Goal: Check status: Check status

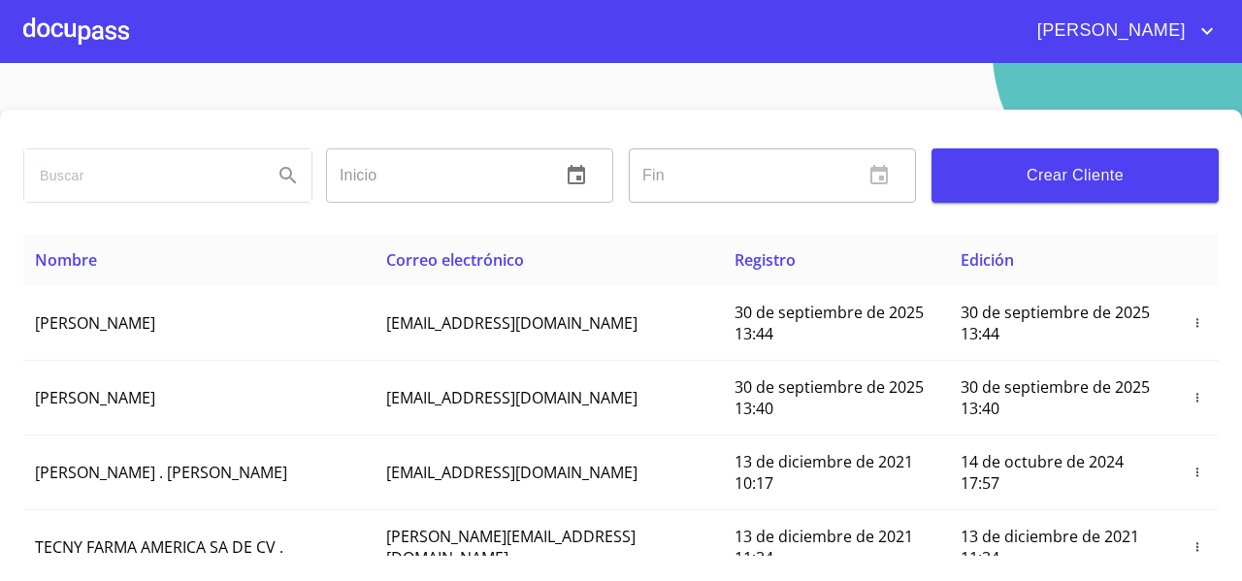
click at [58, 179] on input "search" at bounding box center [140, 175] width 233 height 52
click at [64, 179] on input "search" at bounding box center [140, 175] width 233 height 52
click at [78, 175] on input "carlos lagunes" at bounding box center [140, 175] width 233 height 52
type input "carlos alberto lagunes"
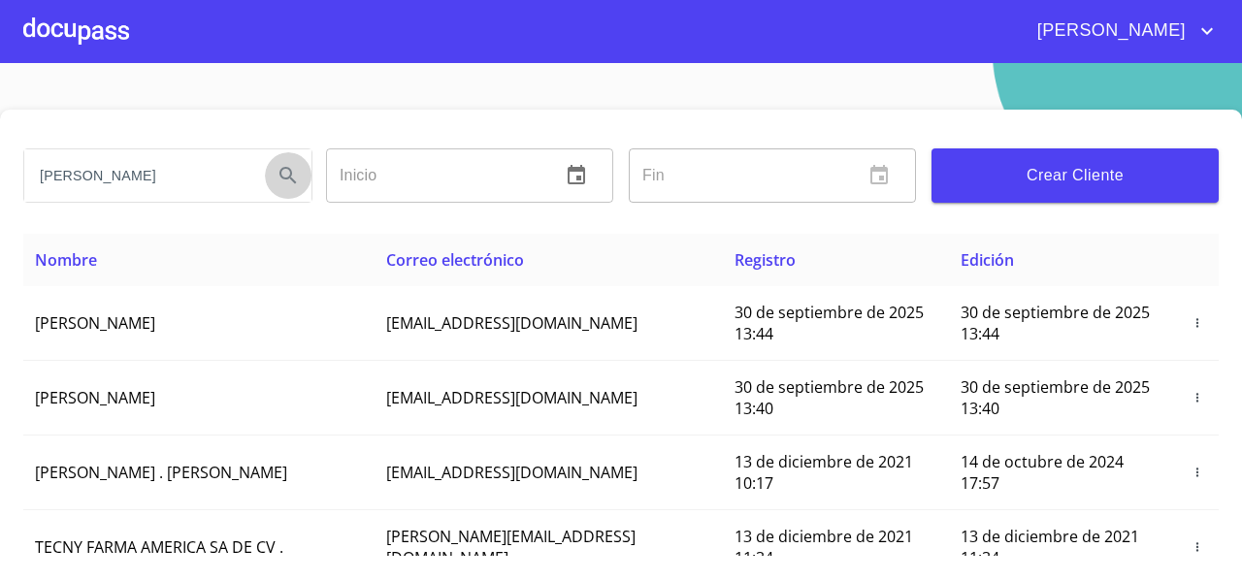
click at [277, 179] on icon "Search" at bounding box center [288, 175] width 23 height 23
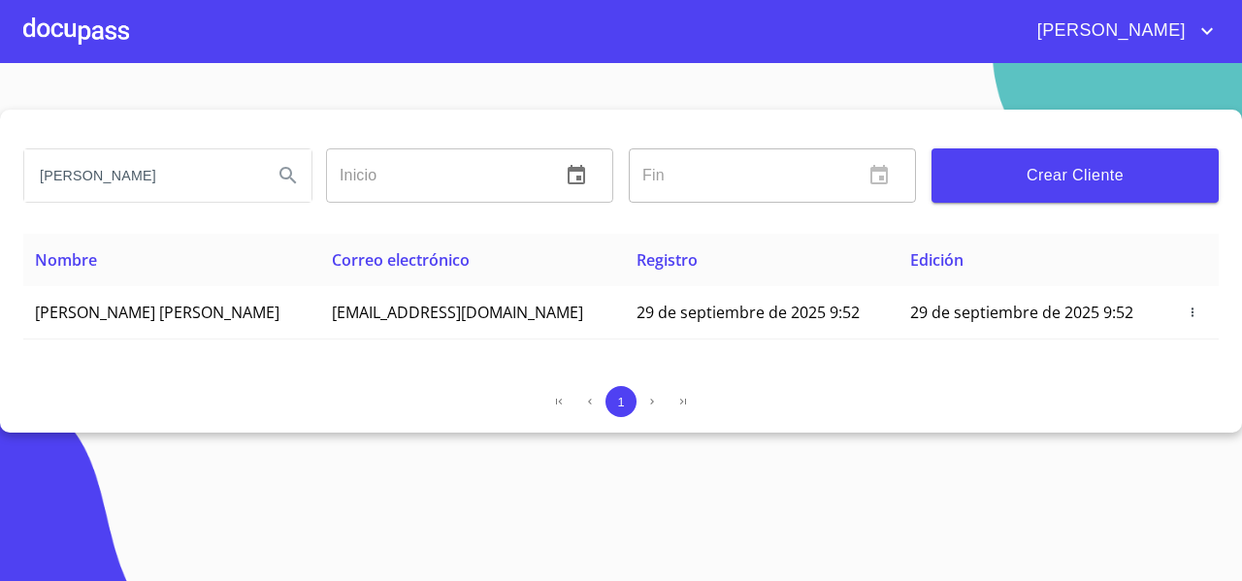
click at [108, 52] on div at bounding box center [76, 31] width 106 height 62
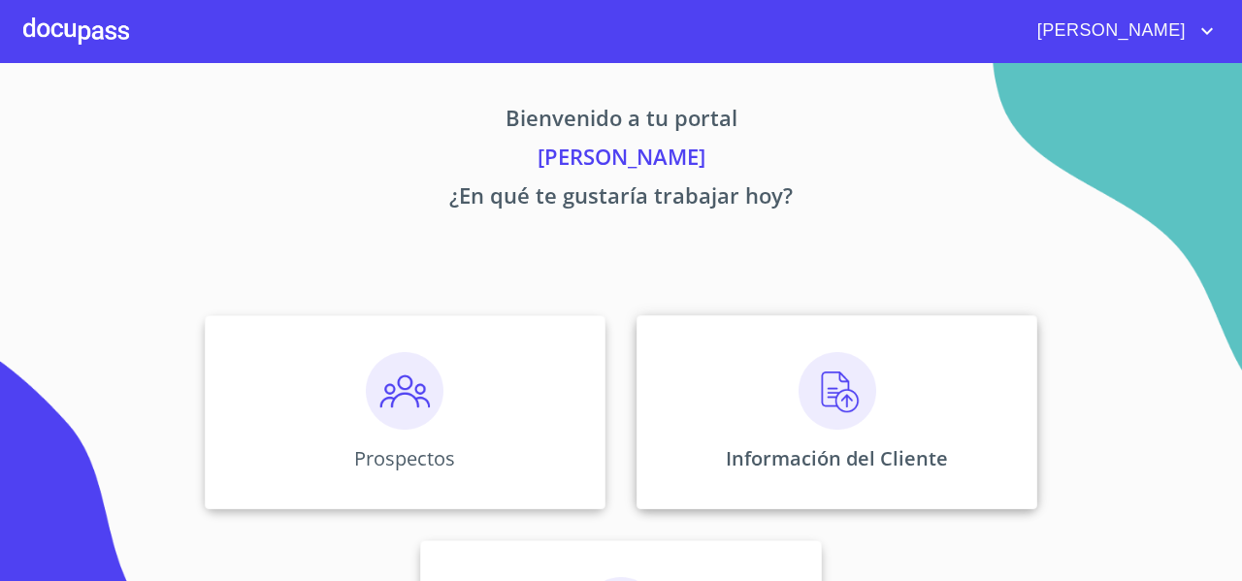
click at [703, 363] on div "Información del Cliente" at bounding box center [836, 412] width 401 height 194
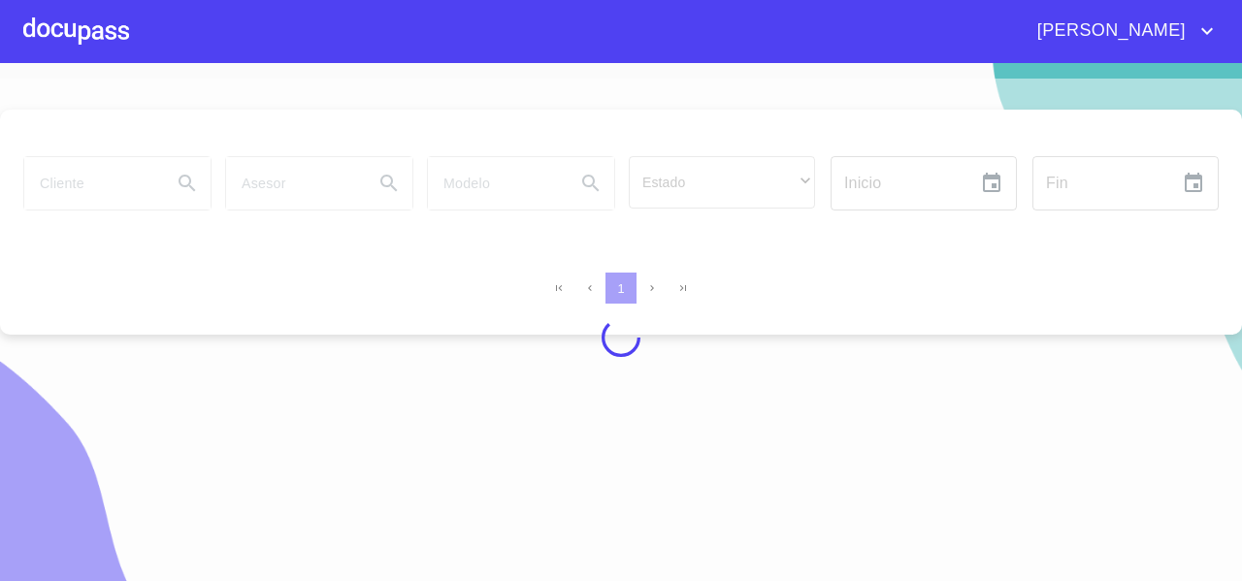
click at [60, 184] on div at bounding box center [621, 338] width 1242 height 518
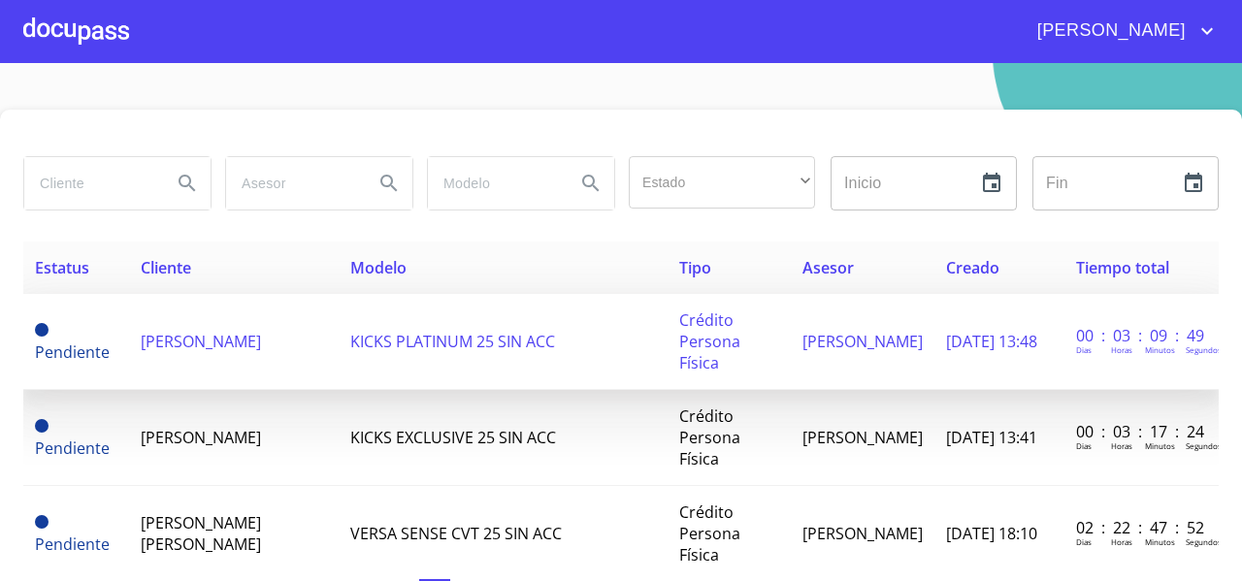
click at [218, 348] on td "CAROLINA ROSALES LIMON" at bounding box center [234, 342] width 211 height 96
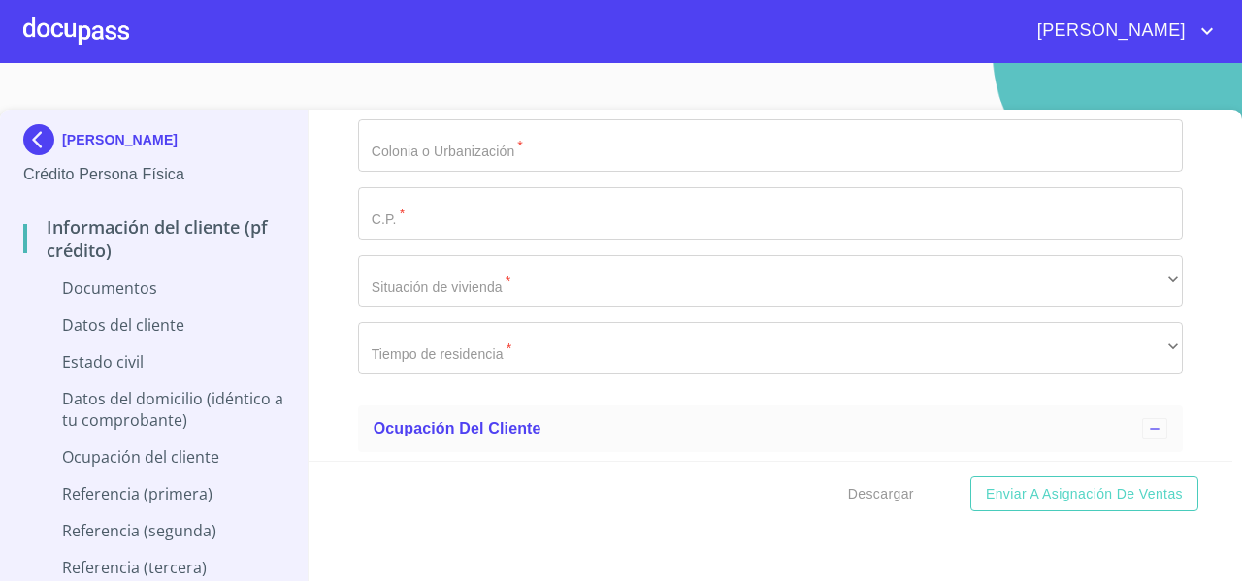
scroll to position [3936, 0]
